Goal: Information Seeking & Learning: Learn about a topic

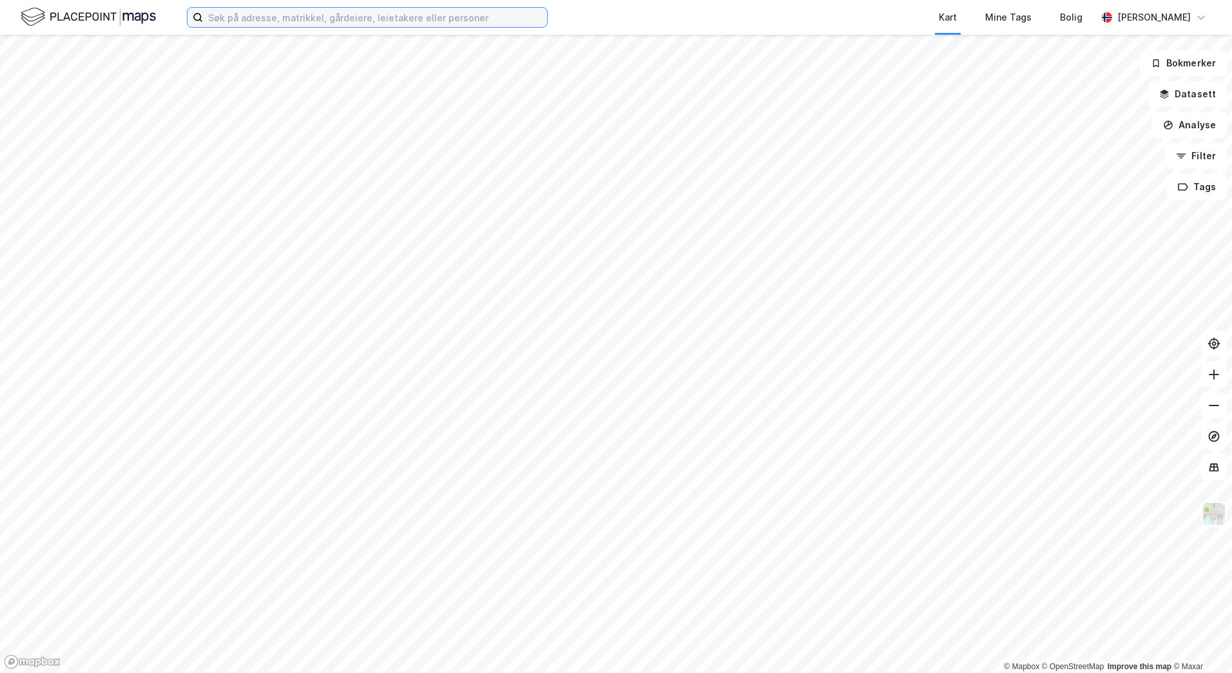
click at [274, 20] on input at bounding box center [375, 17] width 344 height 19
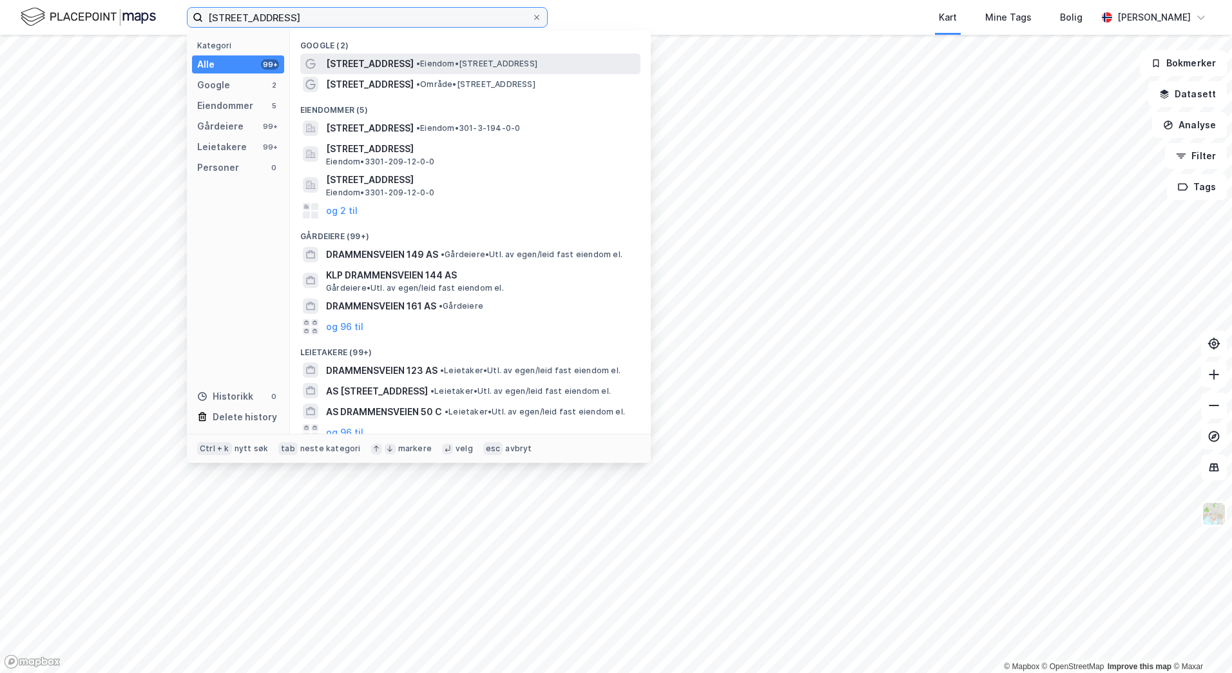
type input "[STREET_ADDRESS]"
click at [467, 64] on span "• Eiendom • [STREET_ADDRESS]" at bounding box center [476, 64] width 121 height 10
click at [331, 16] on input "[STREET_ADDRESS]" at bounding box center [367, 17] width 329 height 19
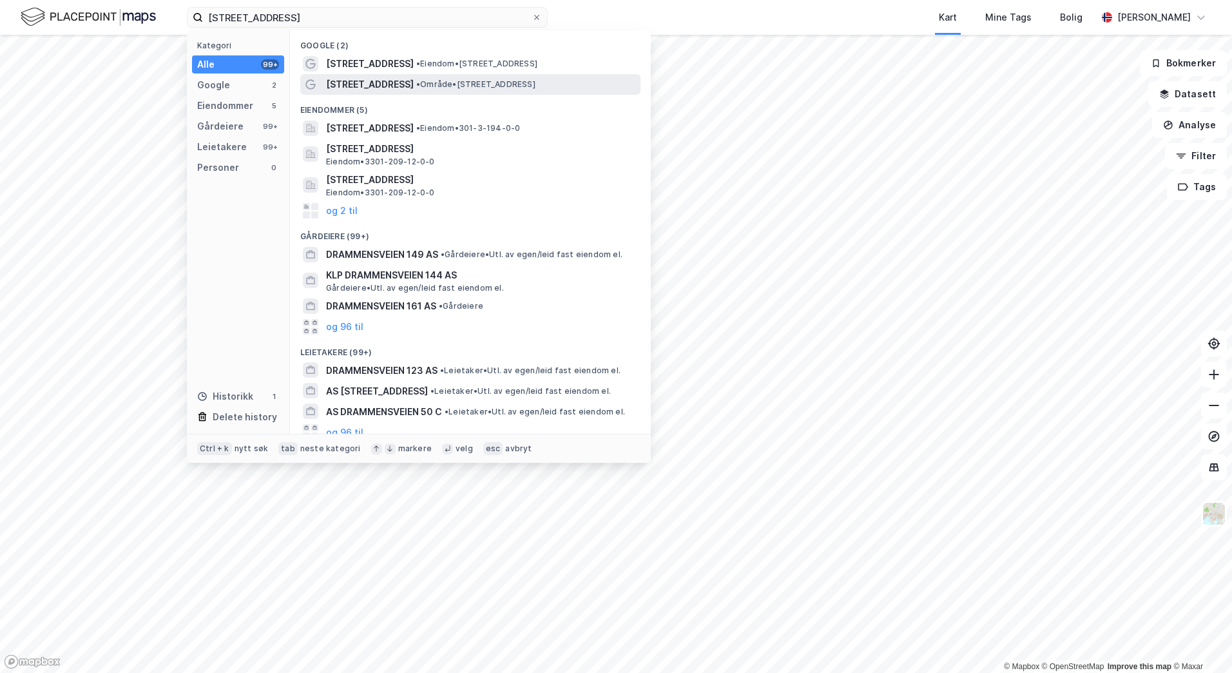
click at [376, 79] on span "[STREET_ADDRESS]" at bounding box center [370, 84] width 88 height 15
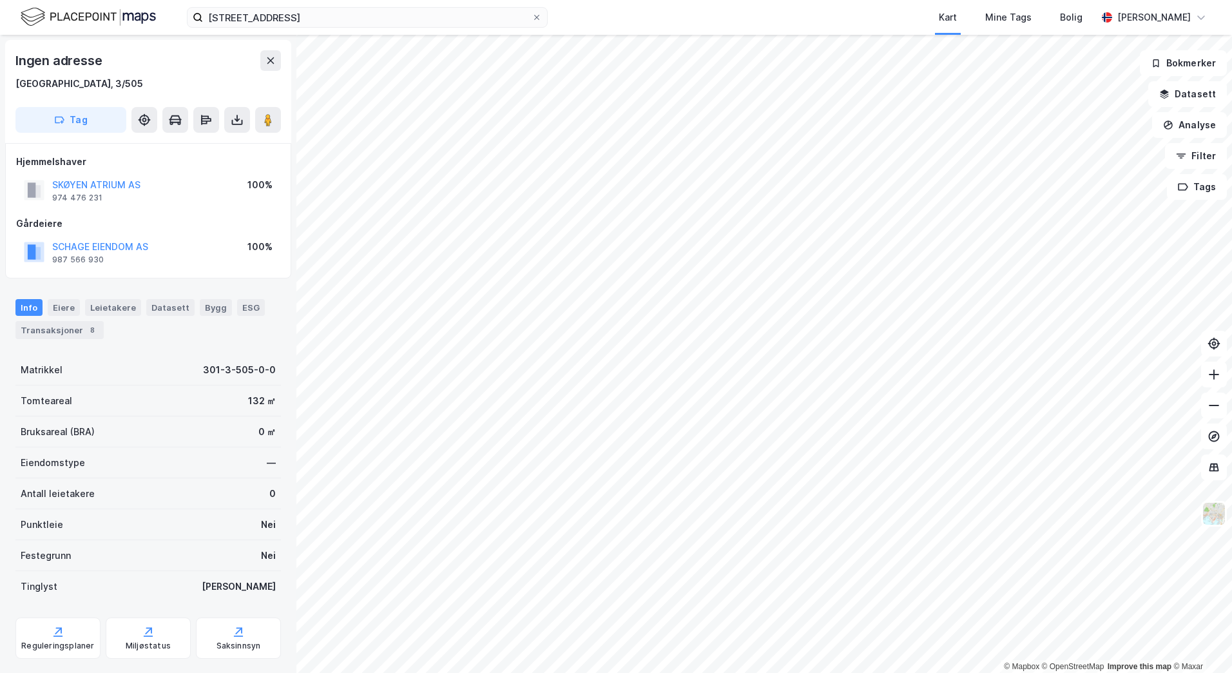
click at [149, 384] on div "© Mapbox © OpenStreetMap Improve this map © Maxar Ingen adresse [GEOGRAPHIC_DAT…" at bounding box center [616, 354] width 1232 height 638
